Goal: Communication & Community: Ask a question

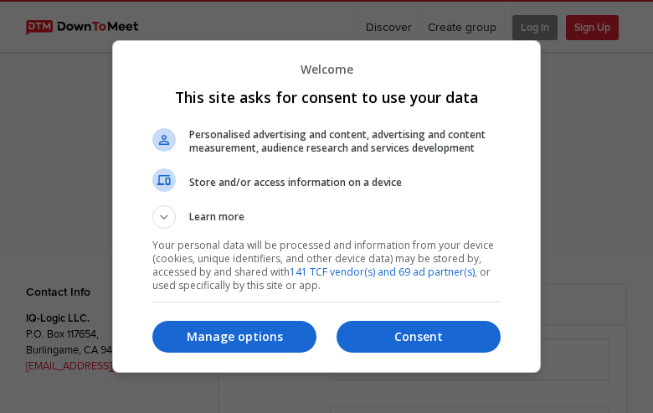
select select "general"
type input "QeVhMwbaFj"
type input "maarcin@gmail.com"
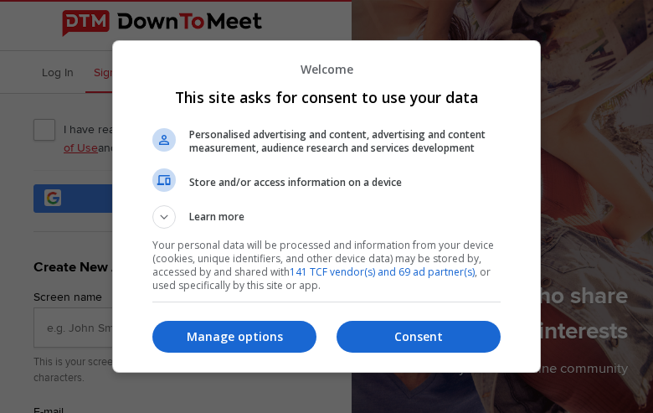
type input "nVbGaUHxPXHlu"
type input "maarcin@gmail.com"
